Goal: Transaction & Acquisition: Purchase product/service

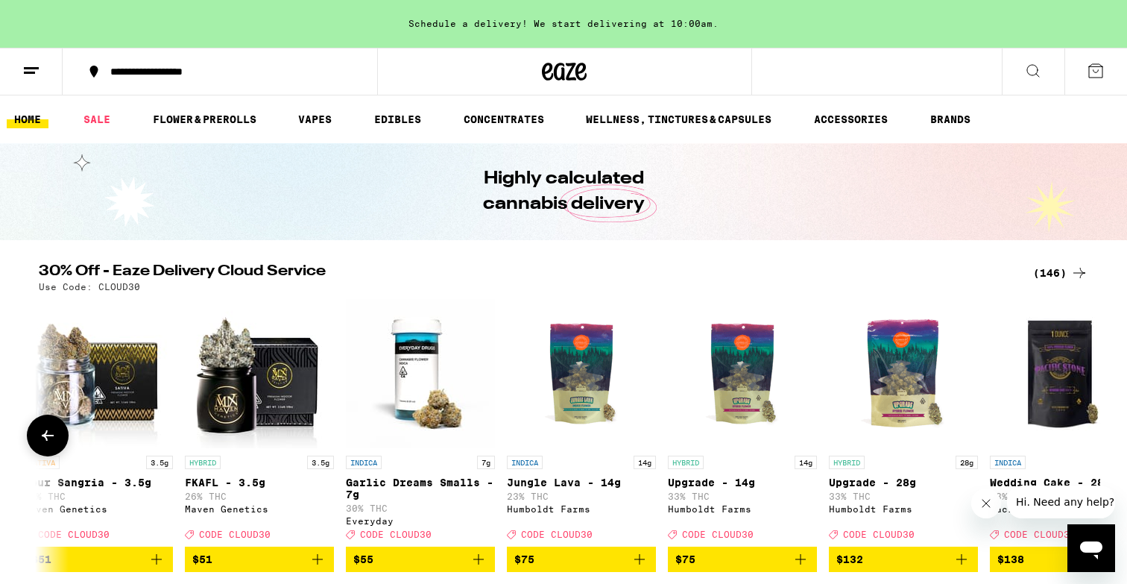
scroll to position [0, 22456]
